Goal: Task Accomplishment & Management: Use online tool/utility

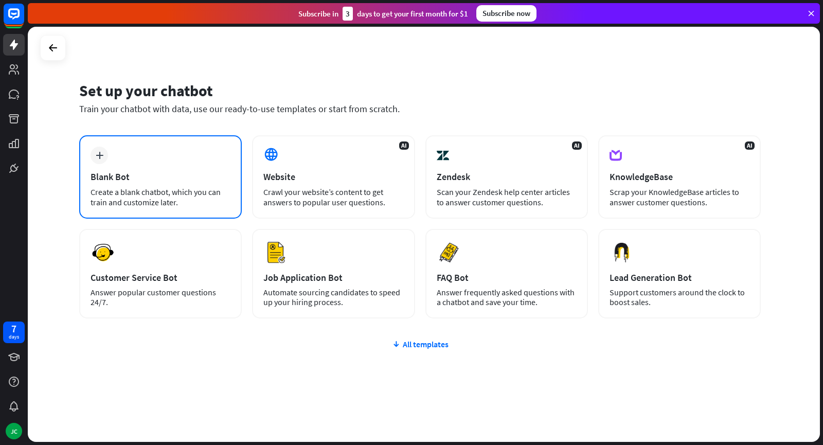
click at [133, 184] on div "plus Blank Bot Create a blank chatbot, which you can train and customize later." at bounding box center [160, 176] width 162 height 83
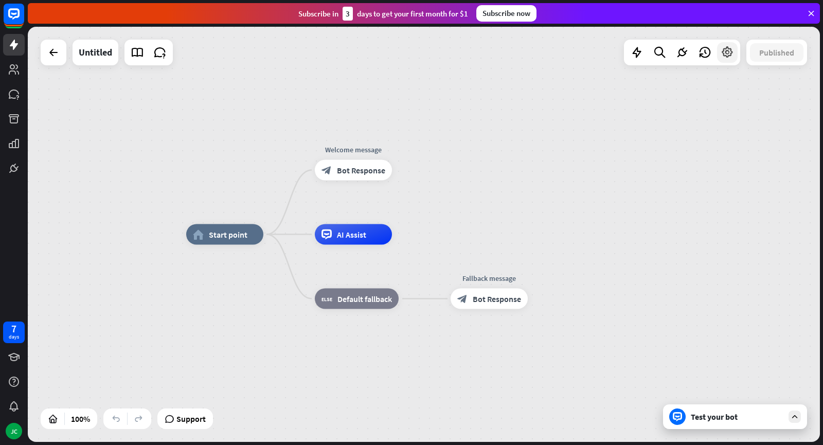
click at [735, 53] on div at bounding box center [727, 52] width 21 height 21
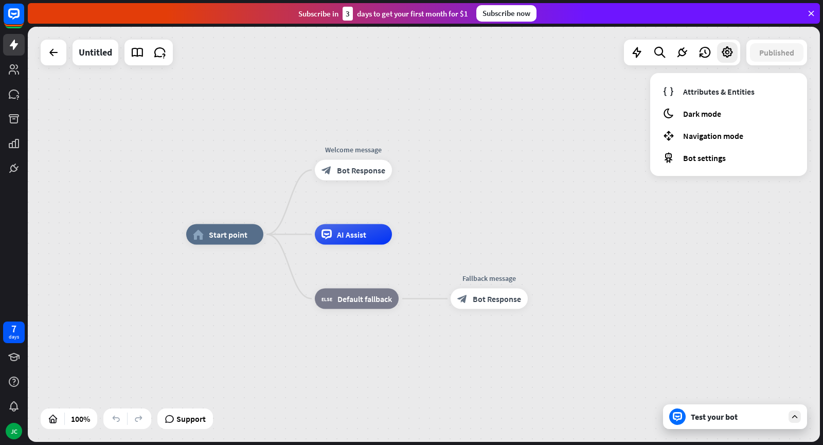
click at [646, 291] on div "home_2 Start point Welcome message block_bot_response Bot Response AI Assist bl…" at bounding box center [582, 441] width 792 height 415
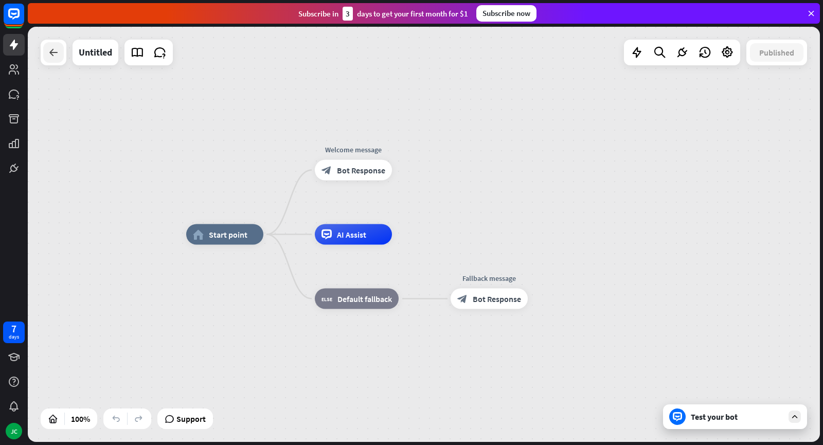
click at [56, 57] on icon at bounding box center [53, 52] width 12 height 12
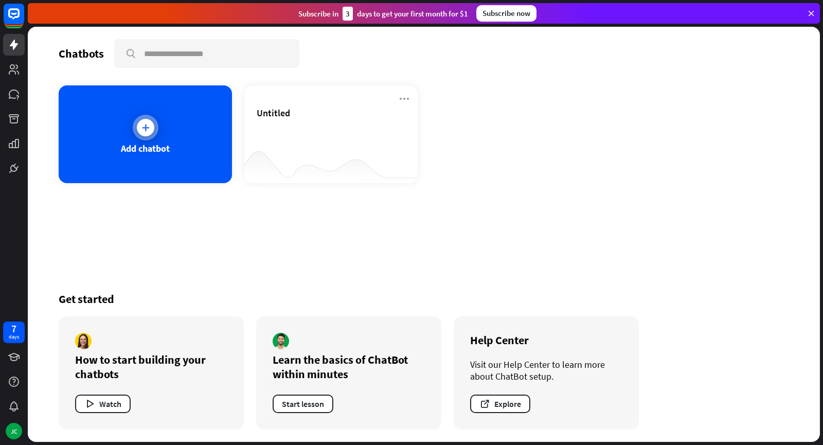
click at [144, 120] on div at bounding box center [145, 127] width 17 height 17
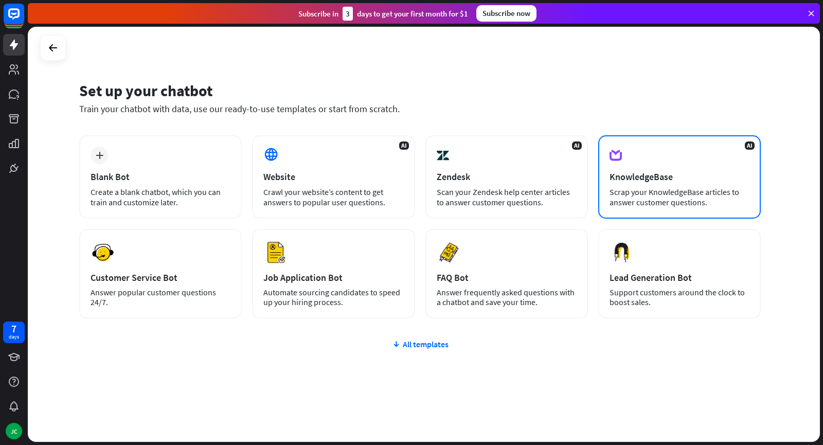
click at [697, 188] on div "Scrap your KnowledgeBase articles to answer customer questions." at bounding box center [679, 197] width 140 height 21
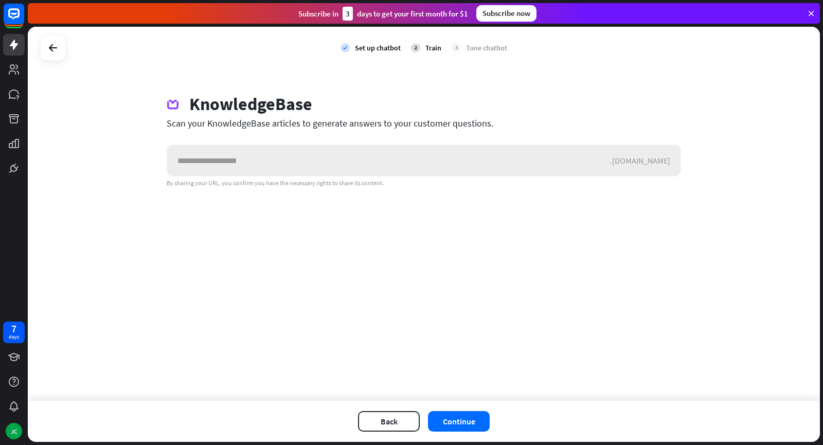
click at [304, 160] on input "text" at bounding box center [388, 160] width 443 height 31
click at [387, 428] on button "Back" at bounding box center [389, 421] width 62 height 21
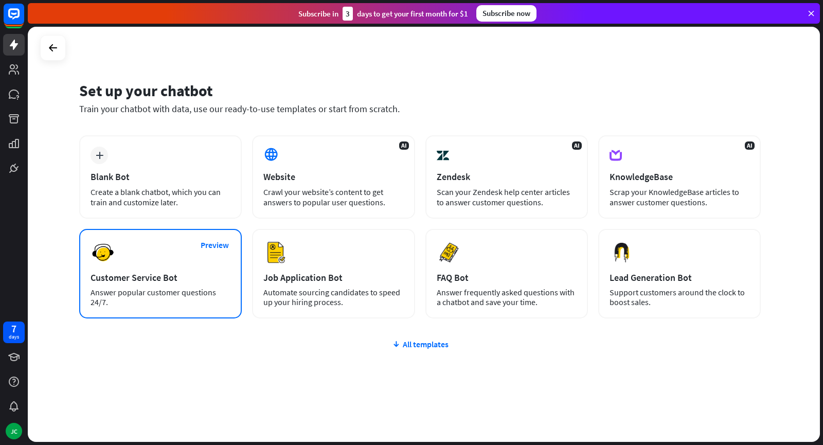
click at [197, 286] on div "Preview Customer Service Bot Answer popular customer questions 24/7." at bounding box center [160, 273] width 162 height 89
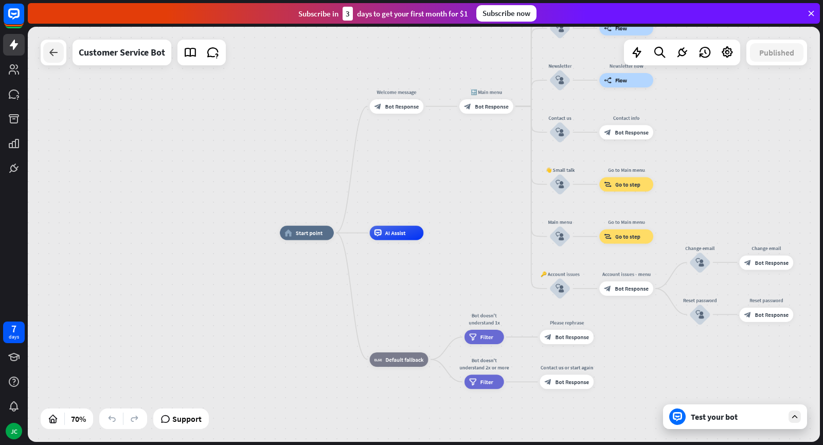
click at [49, 51] on icon at bounding box center [53, 52] width 12 height 12
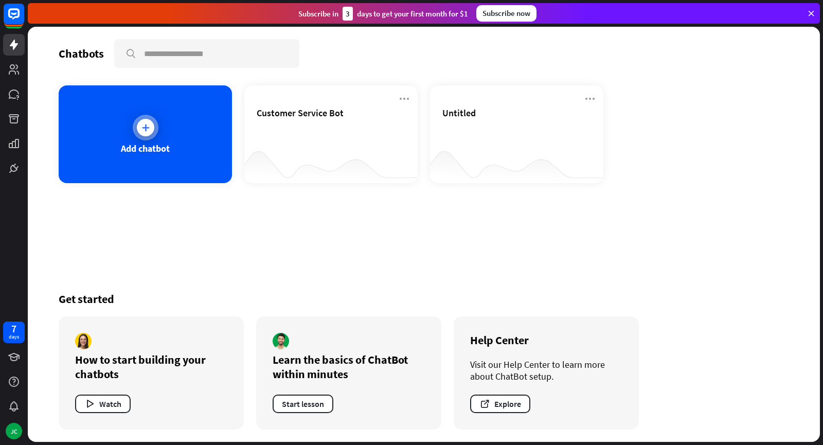
click at [171, 149] on div "Add chatbot" at bounding box center [145, 134] width 173 height 98
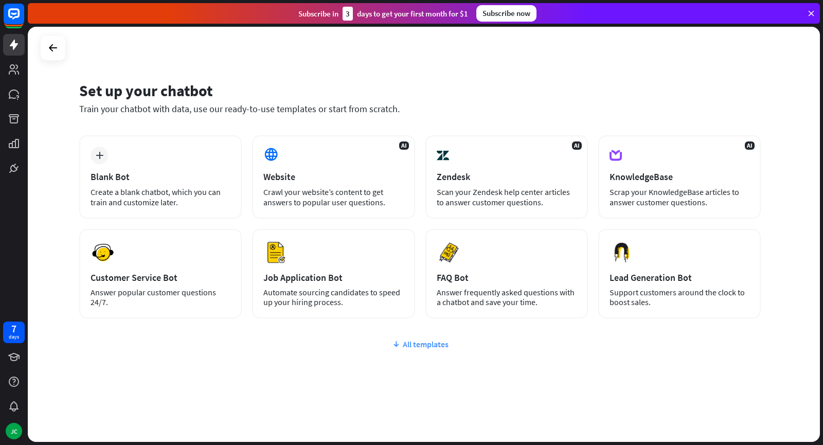
click at [420, 345] on div "All templates" at bounding box center [419, 344] width 681 height 10
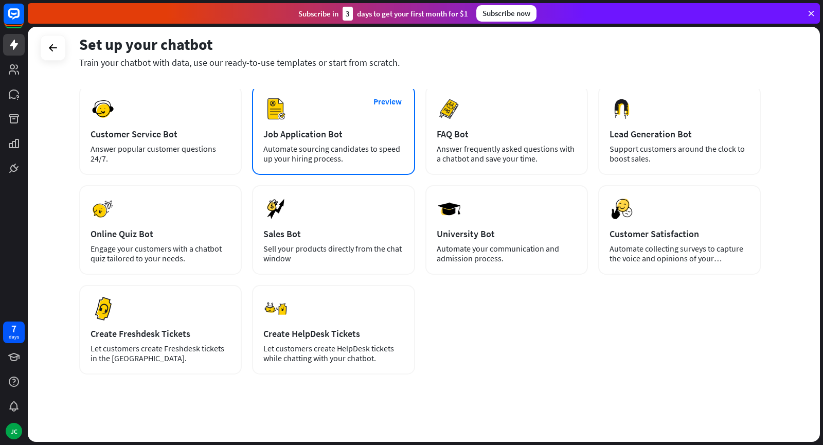
scroll to position [148, 0]
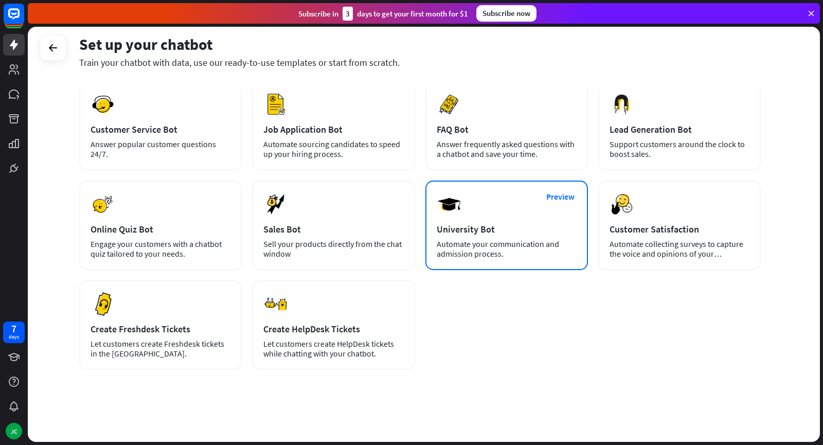
click at [493, 218] on div "Preview University Bot Automate your communication and admission process." at bounding box center [506, 224] width 162 height 89
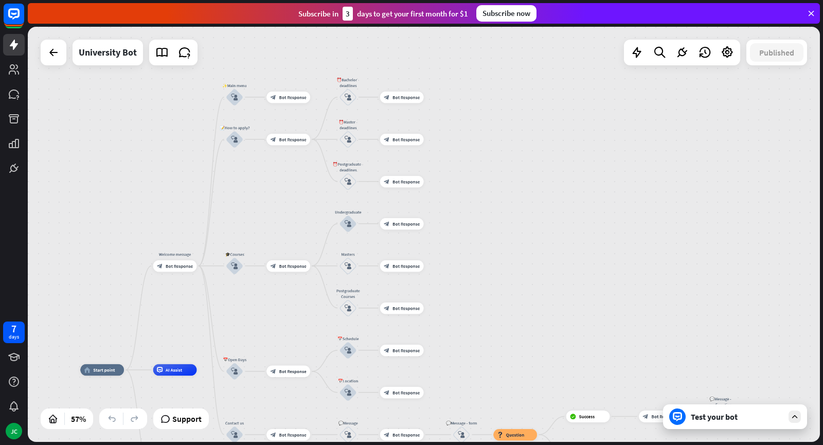
drag, startPoint x: 785, startPoint y: 197, endPoint x: 508, endPoint y: 349, distance: 316.0
click at [508, 349] on div "home_2 Start point Welcome message block_bot_response Bot Response ✨Main menu b…" at bounding box center [424, 234] width 792 height 415
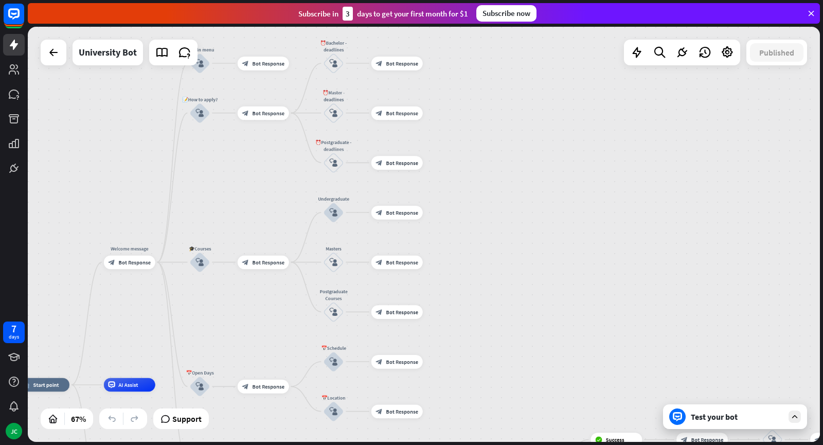
click at [801, 424] on div "Test your bot" at bounding box center [735, 416] width 144 height 25
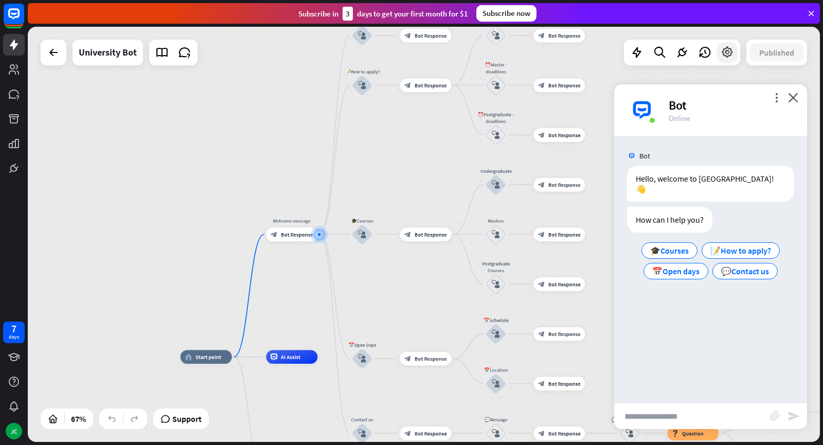
click at [725, 60] on div at bounding box center [727, 52] width 21 height 21
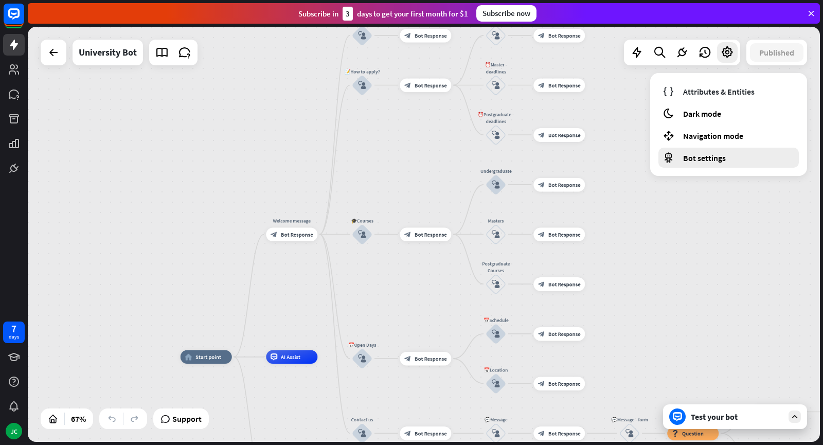
click at [725, 162] on div "Bot settings" at bounding box center [728, 158] width 140 height 20
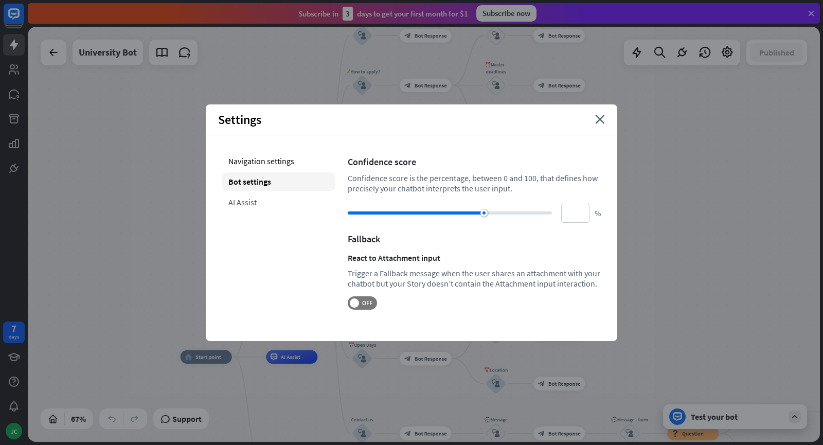
click at [239, 197] on div "AI Assist" at bounding box center [278, 202] width 113 height 19
type input "**"
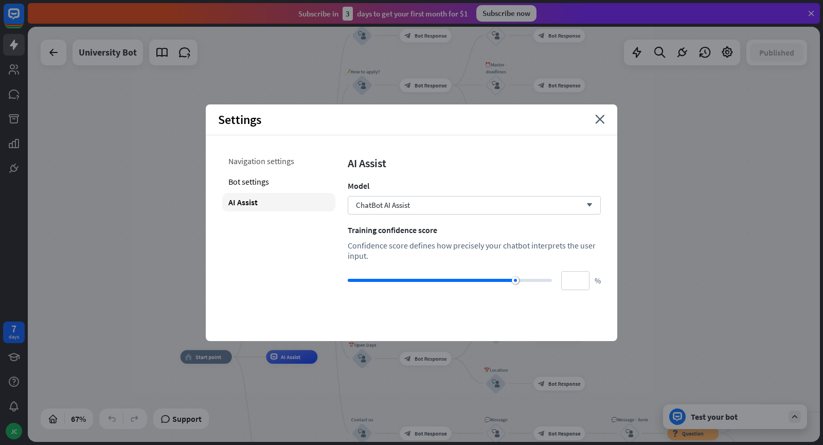
click at [277, 160] on div "Navigation settings" at bounding box center [278, 161] width 113 height 19
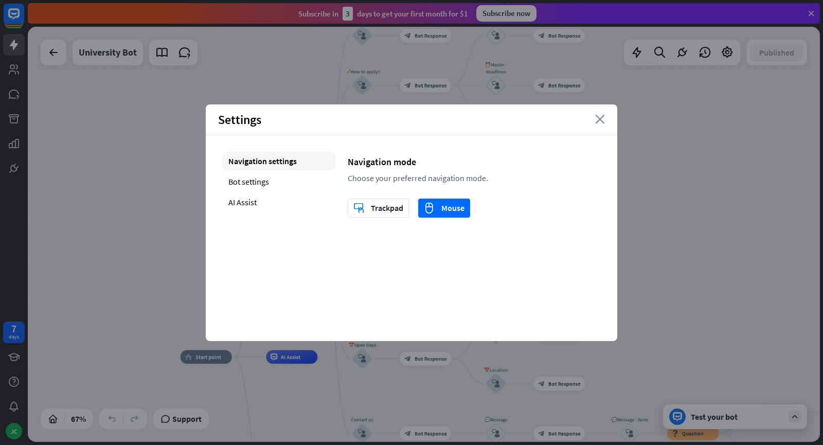
click at [598, 115] on icon "close" at bounding box center [600, 119] width 10 height 9
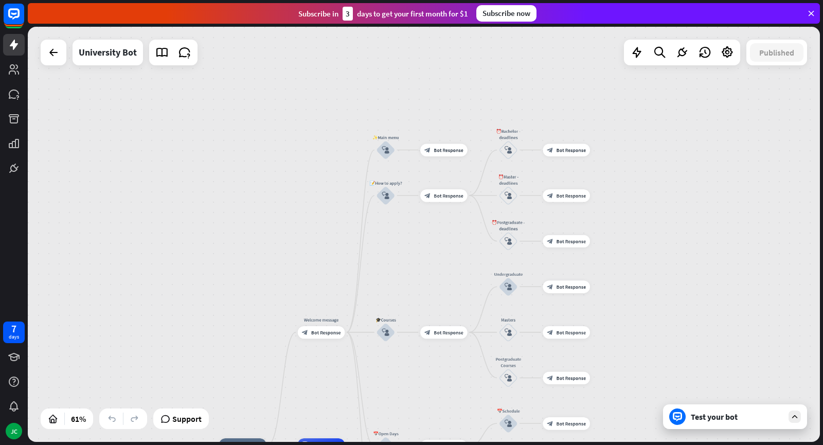
drag, startPoint x: 645, startPoint y: 180, endPoint x: 656, endPoint y: 333, distance: 153.1
click at [656, 333] on div "home_2 Start point Welcome message block_bot_response Bot Response ✨Main menu b…" at bounding box center [424, 234] width 792 height 415
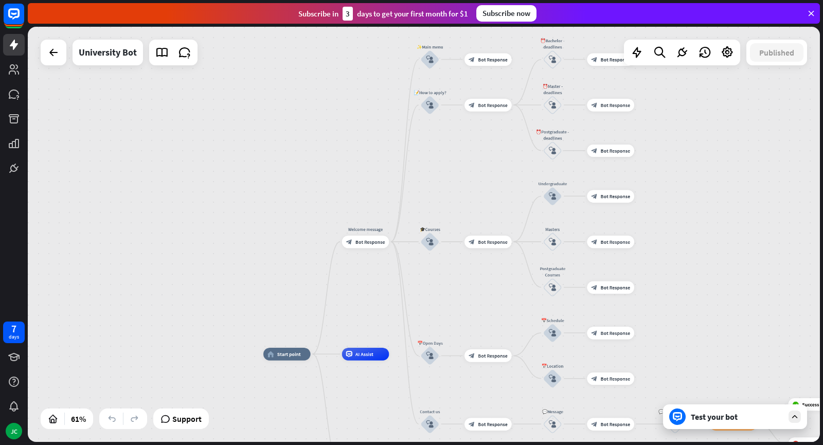
drag, startPoint x: 639, startPoint y: 277, endPoint x: 690, endPoint y: 96, distance: 188.2
click at [690, 96] on div "home_2 Start point Welcome message block_bot_response Bot Response ✨Main menu b…" at bounding box center [424, 234] width 792 height 415
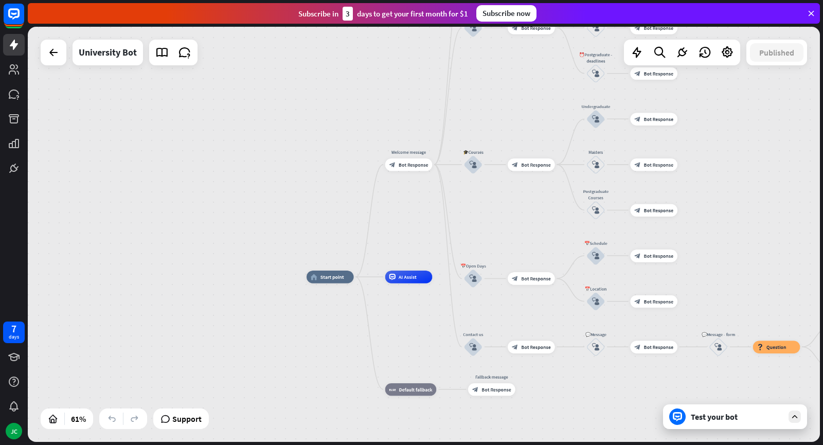
drag, startPoint x: 494, startPoint y: 245, endPoint x: 509, endPoint y: 223, distance: 27.1
click at [509, 223] on div "home_2 Start point Welcome message block_bot_response Bot Response ✨Main menu b…" at bounding box center [424, 234] width 792 height 415
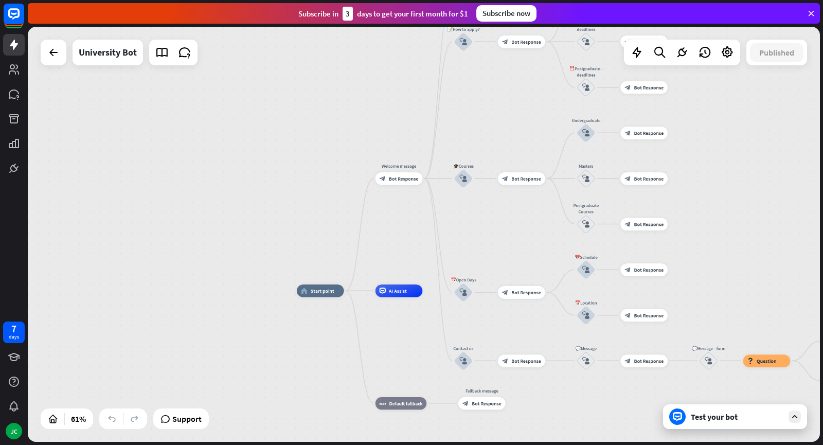
drag, startPoint x: 543, startPoint y: 228, endPoint x: 457, endPoint y: 237, distance: 85.9
click at [457, 237] on div "home_2 Start point Welcome message block_bot_response Bot Response ✨Main menu b…" at bounding box center [424, 234] width 792 height 415
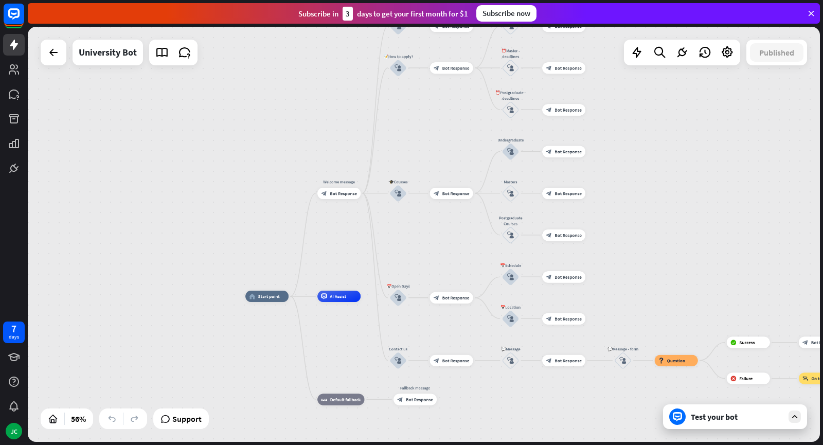
click at [643, 264] on div "home_2 Start point Welcome message block_bot_response Bot Response ✨Main menu b…" at bounding box center [424, 234] width 792 height 415
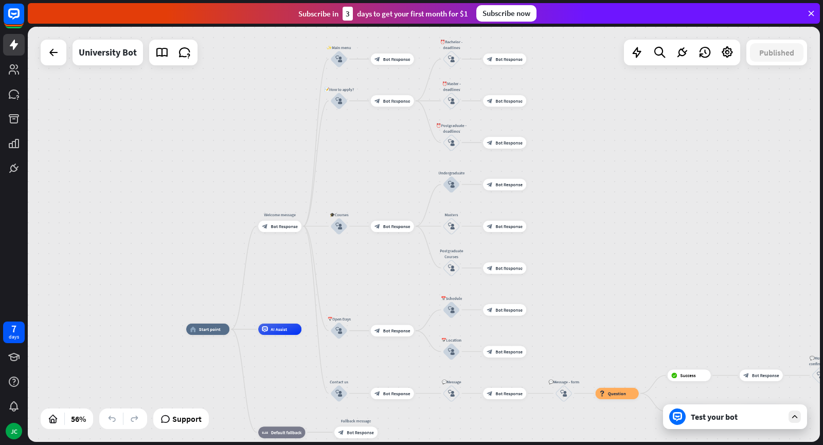
drag, startPoint x: 663, startPoint y: 228, endPoint x: 593, endPoint y: 247, distance: 72.1
click at [593, 247] on div "home_2 Start point Welcome message block_bot_response Bot Response ✨Main menu b…" at bounding box center [424, 234] width 792 height 415
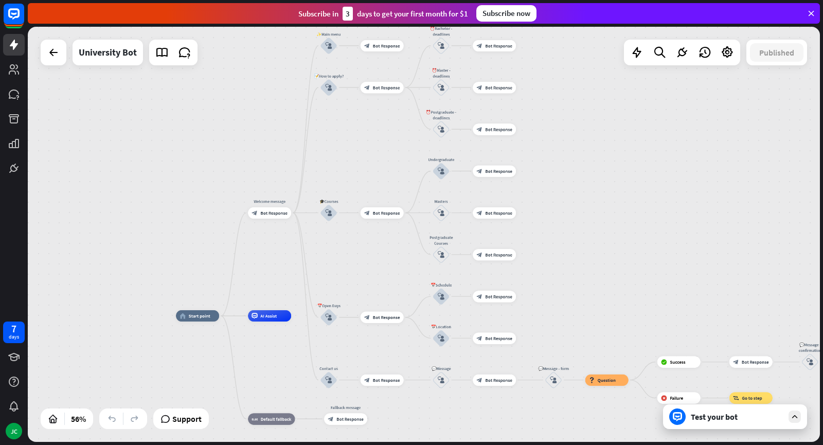
click at [483, 421] on div "home_2 Start point Welcome message block_bot_response Bot Response ✨Main menu b…" at bounding box center [398, 432] width 444 height 232
click at [718, 174] on div "home_2 Start point Welcome message block_bot_response Bot Response ✨Main menu b…" at bounding box center [424, 234] width 792 height 415
click at [725, 59] on icon at bounding box center [726, 52] width 13 height 13
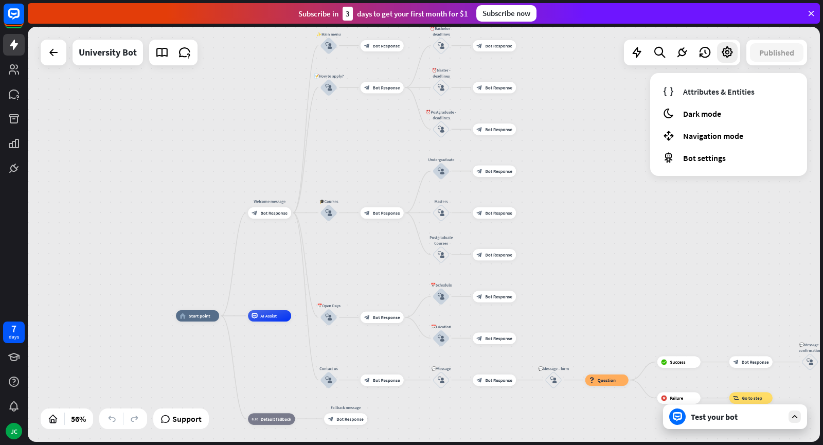
click at [792, 413] on icon at bounding box center [794, 416] width 9 height 9
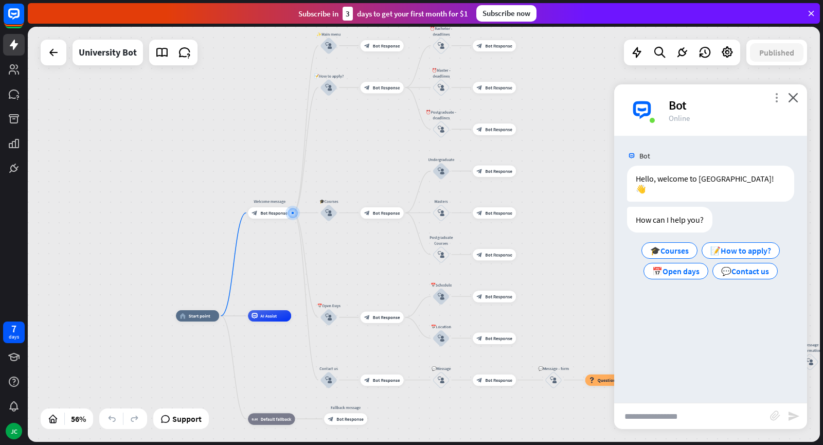
click at [779, 97] on icon "more_vert" at bounding box center [776, 98] width 10 height 10
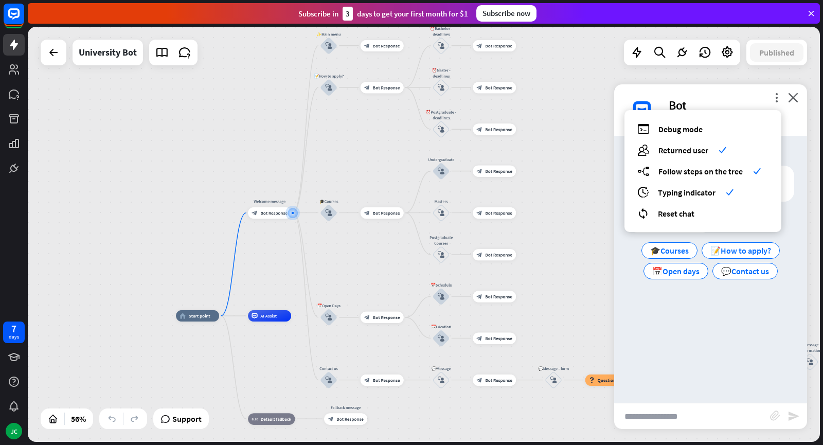
click at [535, 178] on div "home_2 Start point Welcome message block_bot_response Bot Response ✨Main menu b…" at bounding box center [424, 234] width 792 height 415
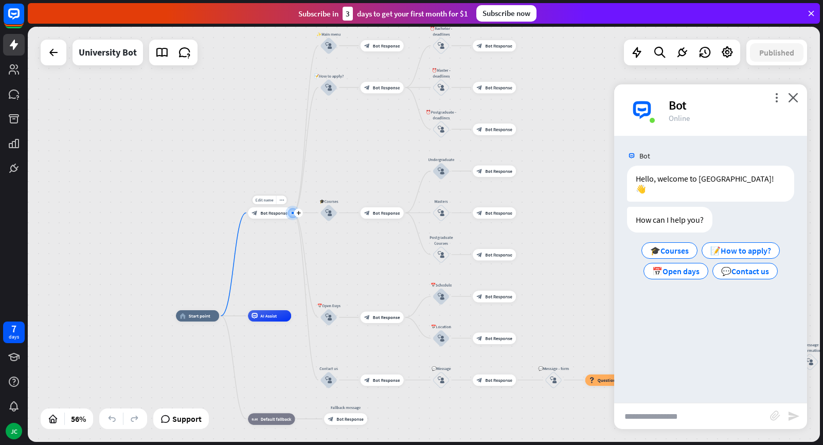
click at [275, 217] on div "block_bot_response Bot Response" at bounding box center [269, 212] width 43 height 11
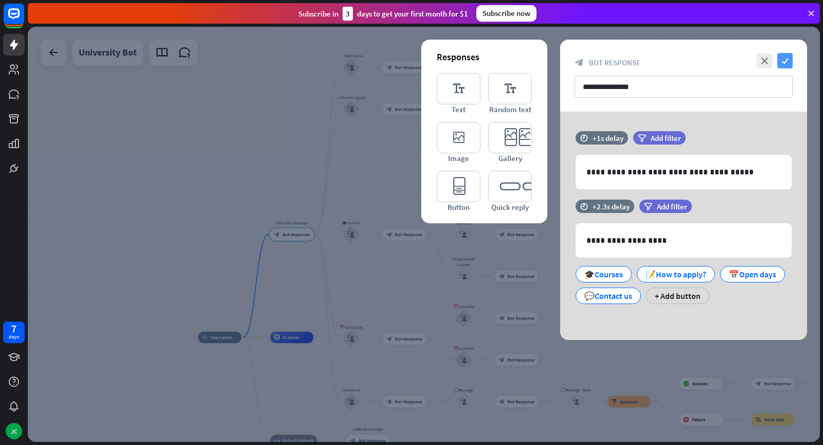
click at [791, 61] on icon "check" at bounding box center [784, 60] width 15 height 15
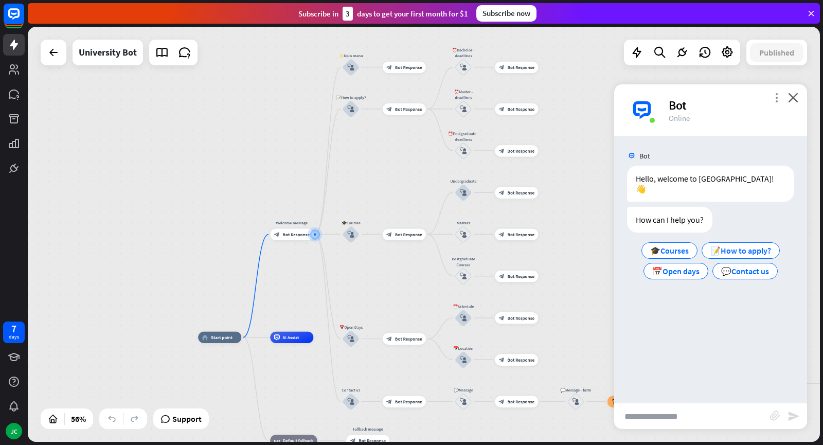
click at [771, 99] on icon "more_vert" at bounding box center [776, 98] width 10 height 10
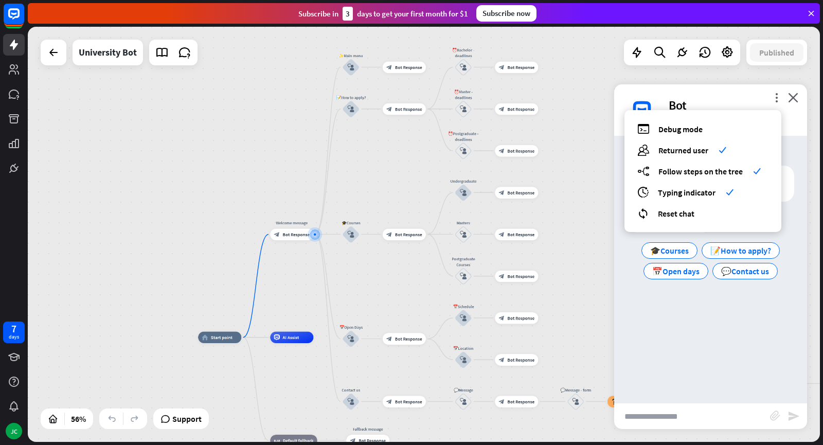
click at [793, 126] on div "more_vert debug Debug mode users Returned user check builder_tree Follow steps …" at bounding box center [710, 109] width 193 height 51
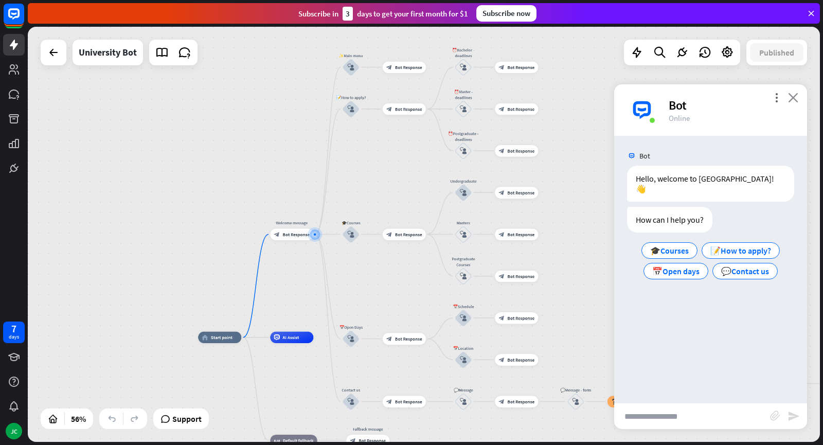
click at [795, 96] on icon "close" at bounding box center [793, 98] width 10 height 10
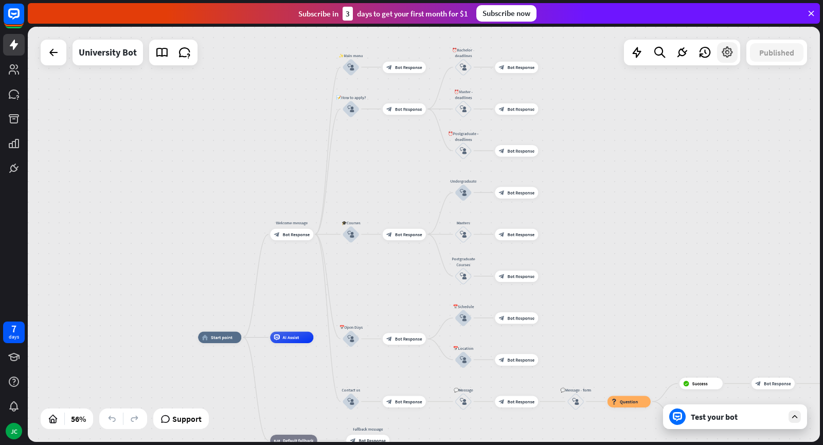
click at [729, 56] on icon at bounding box center [726, 52] width 13 height 13
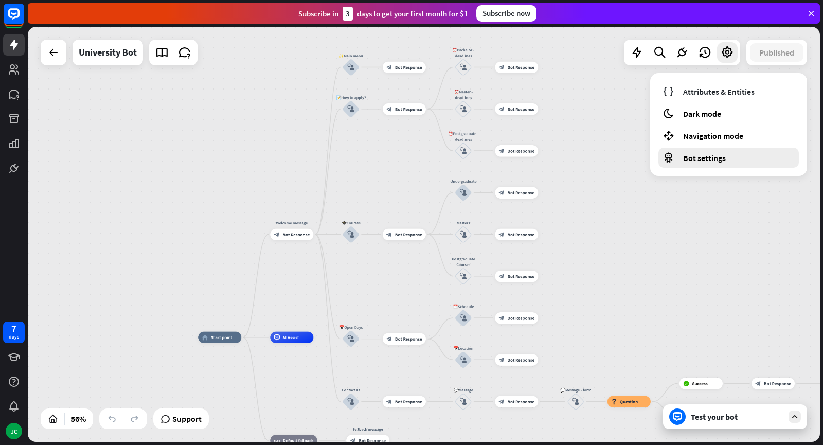
click at [702, 161] on span "Bot settings" at bounding box center [704, 158] width 43 height 10
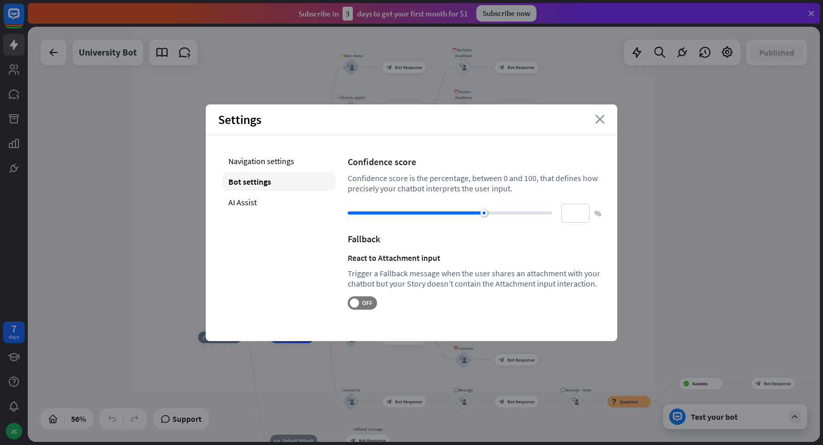
click at [598, 122] on icon "close" at bounding box center [600, 119] width 10 height 9
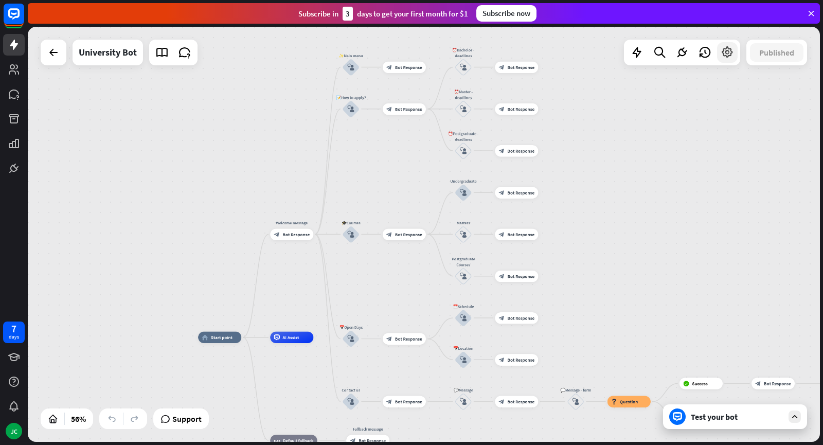
click at [718, 55] on div at bounding box center [727, 52] width 21 height 21
